Goal: Use online tool/utility: Utilize a website feature to perform a specific function

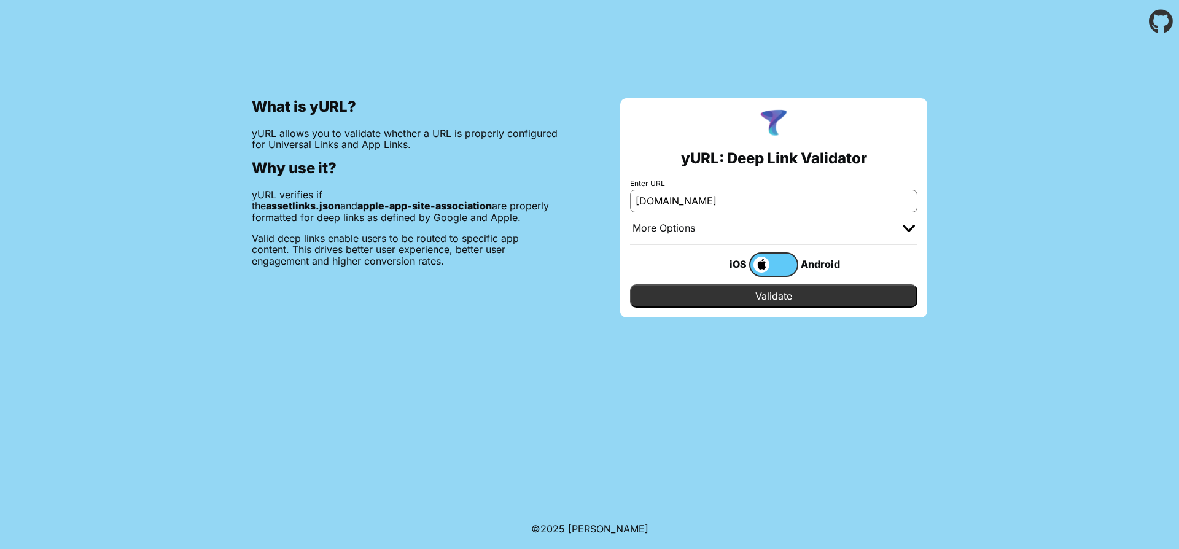
click at [701, 286] on input "Validate" at bounding box center [773, 295] width 287 height 23
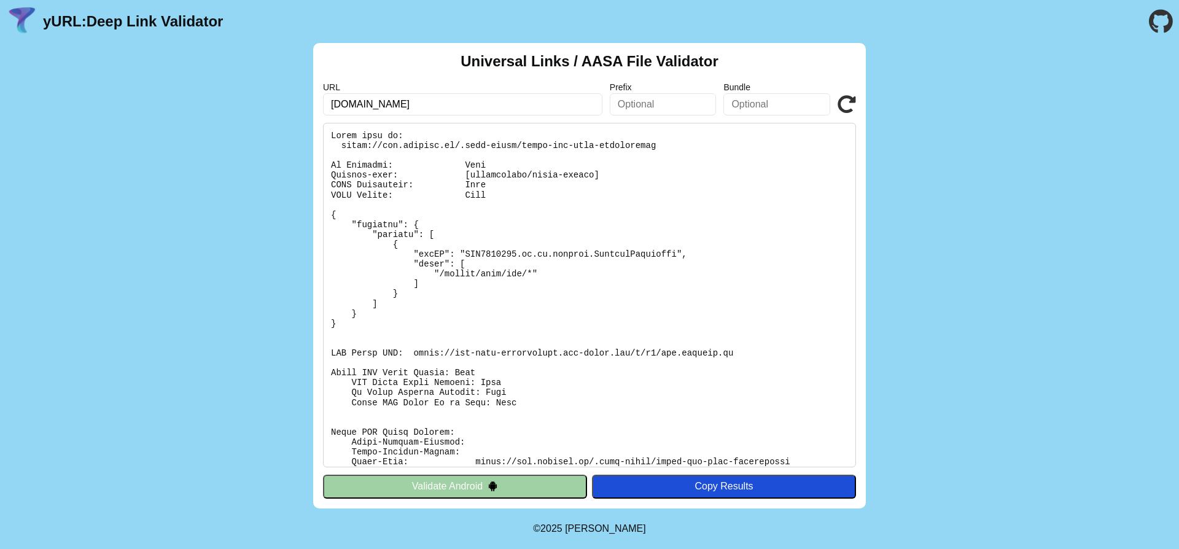
click at [531, 481] on button "Validate Android" at bounding box center [455, 486] width 264 height 23
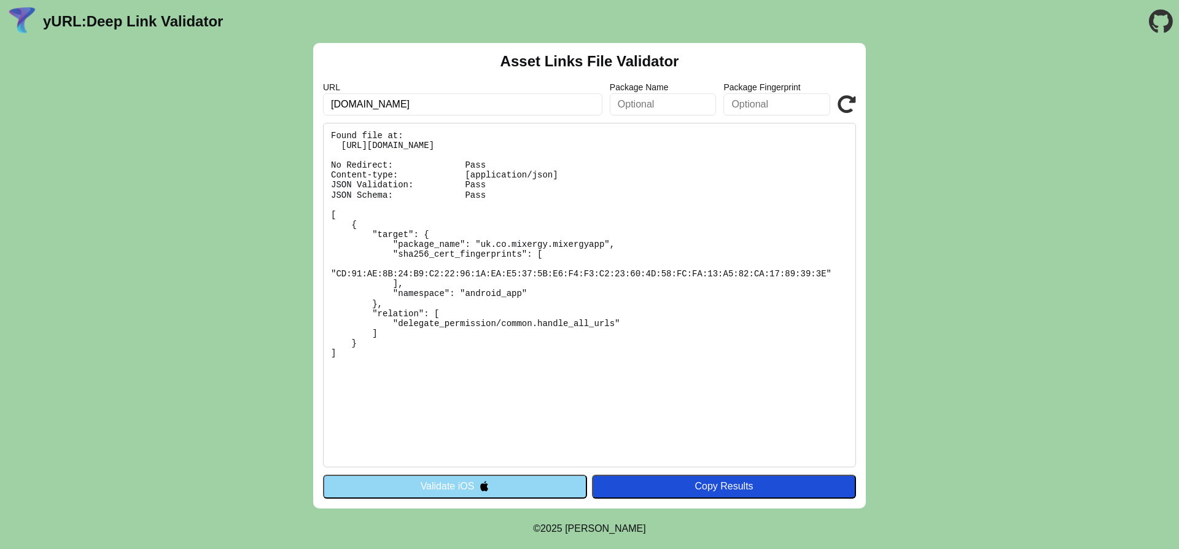
click at [470, 489] on button "Validate iOS" at bounding box center [455, 486] width 264 height 23
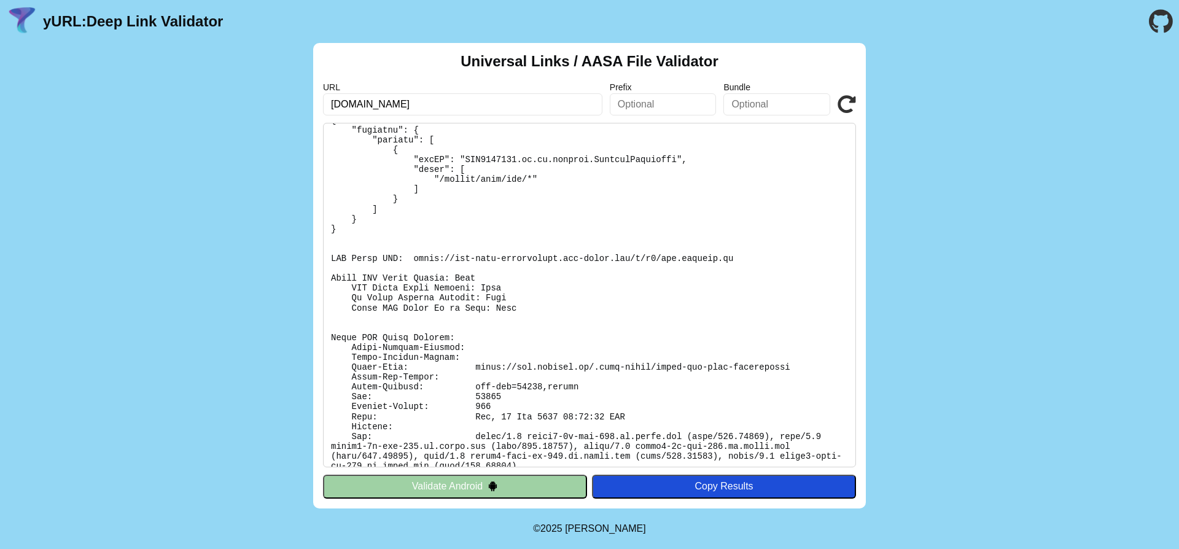
scroll to position [96, 0]
click at [457, 481] on button "Validate Android" at bounding box center [455, 486] width 264 height 23
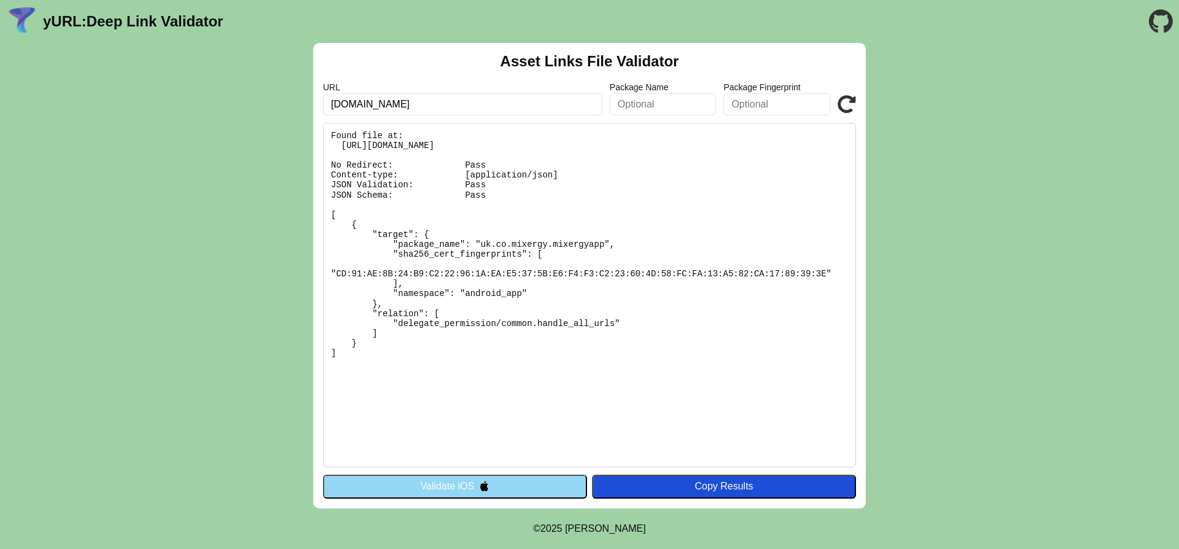
click at [463, 478] on button "Validate iOS" at bounding box center [455, 486] width 264 height 23
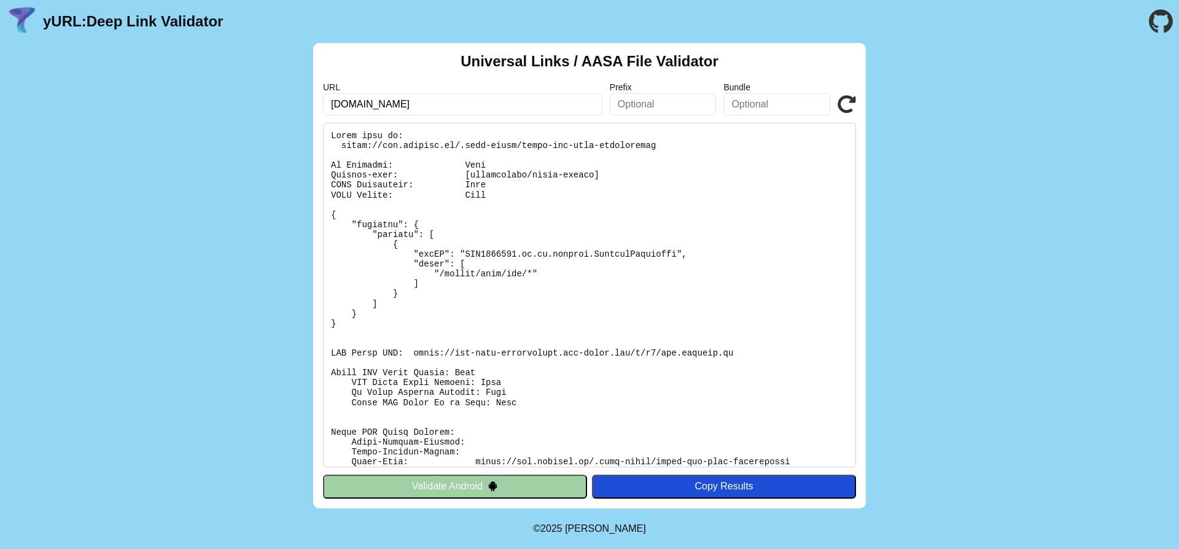
click at [465, 483] on button "Validate Android" at bounding box center [455, 486] width 264 height 23
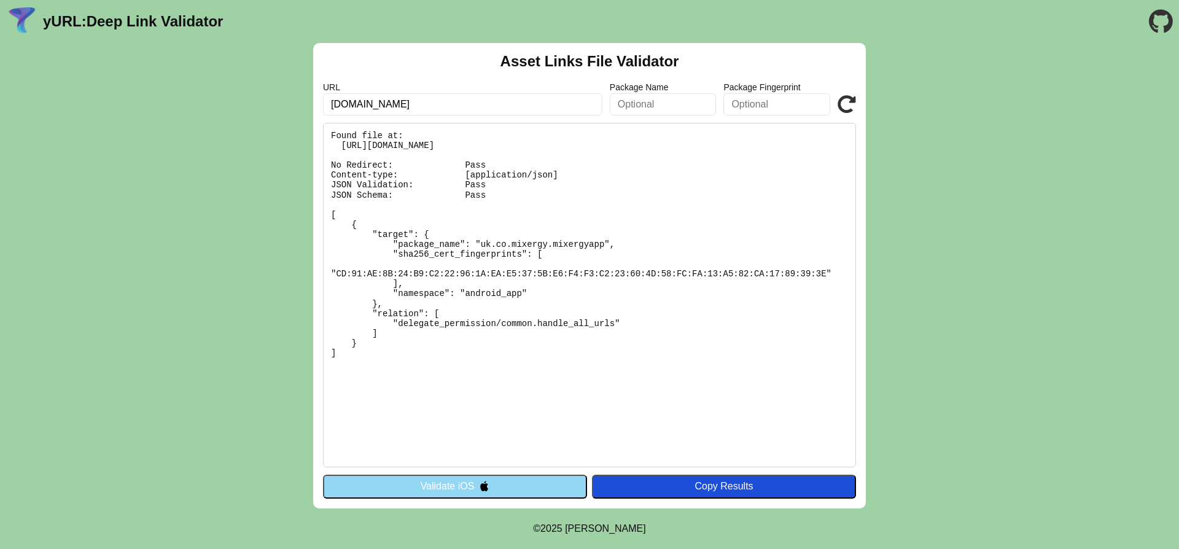
click at [541, 145] on pre "Found file at: [URL][DOMAIN_NAME] No Redirect: Pass Content-type: [application/…" at bounding box center [589, 295] width 533 height 344
copy pre "[URL][DOMAIN_NAME]"
click at [504, 483] on button "Validate iOS" at bounding box center [455, 486] width 264 height 23
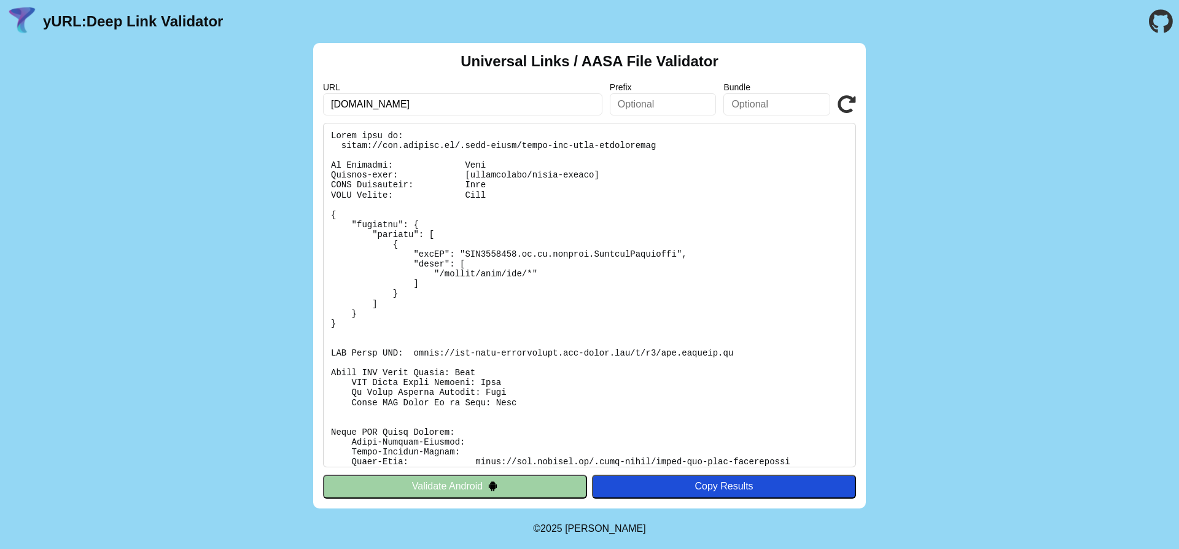
click at [532, 147] on pre at bounding box center [589, 295] width 533 height 344
copy pre "https://www.mixergy.io/.well-known/apple-app-site-association"
